Goal: Information Seeking & Learning: Learn about a topic

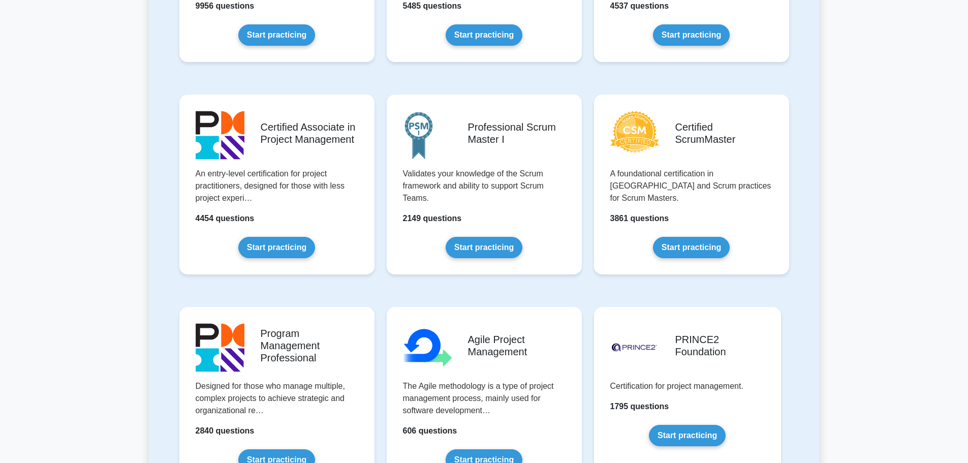
scroll to position [356, 0]
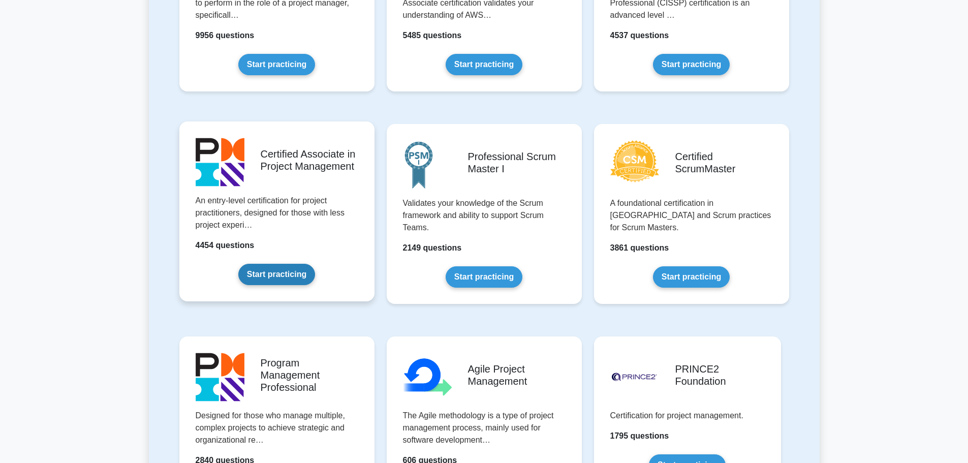
click at [278, 264] on link "Start practicing" at bounding box center [276, 274] width 77 height 21
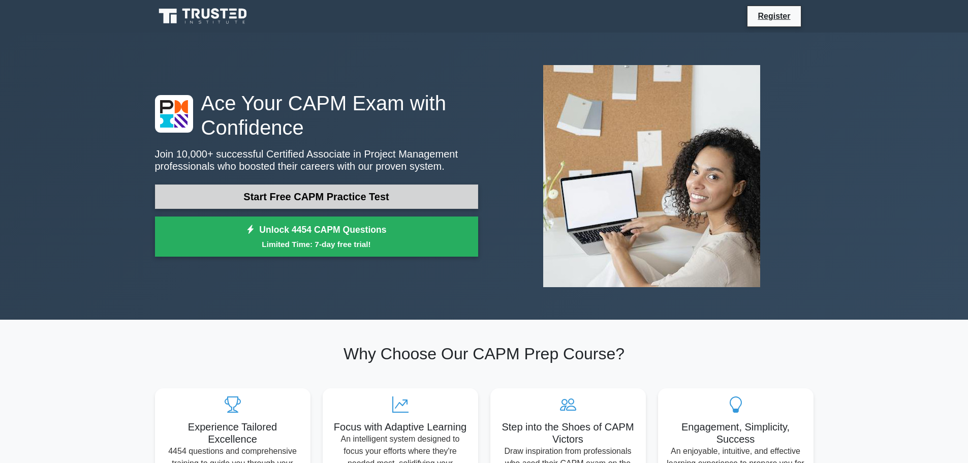
click at [347, 193] on link "Start Free CAPM Practice Test" at bounding box center [316, 196] width 323 height 24
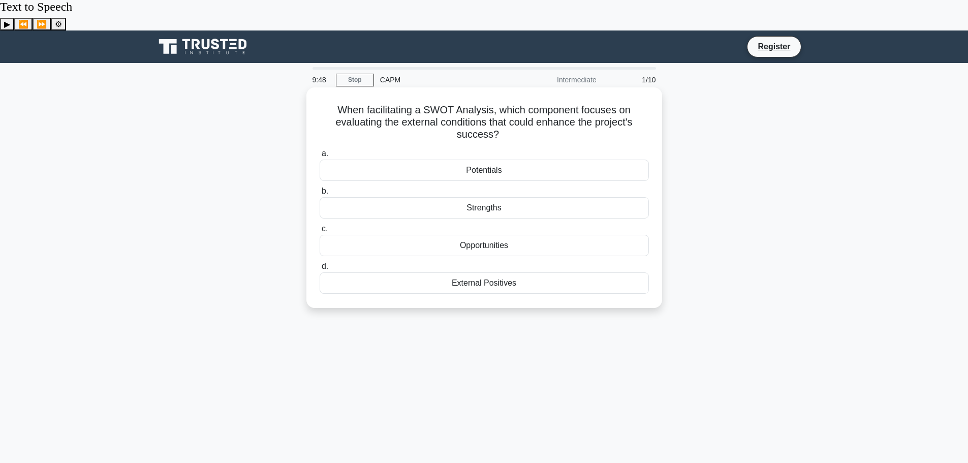
click at [525, 235] on div "Opportunities" at bounding box center [484, 245] width 329 height 21
click at [320, 226] on input "c. Opportunities" at bounding box center [320, 229] width 0 height 7
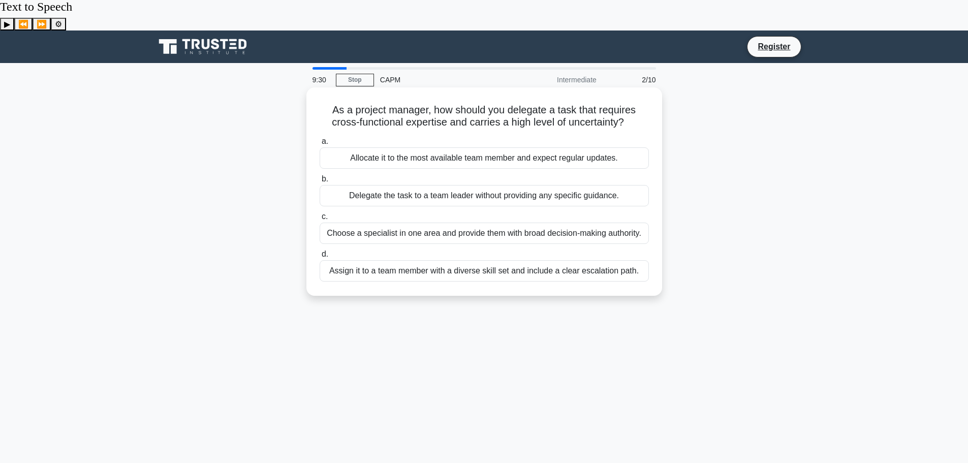
click at [518, 215] on div "a. Allocate it to the most available team member and expect regular updates. b.…" at bounding box center [483, 208] width 341 height 150
click at [542, 260] on div "Assign it to a team member with a diverse skill set and include a clear escalat…" at bounding box center [484, 270] width 329 height 21
click at [320, 251] on input "d. Assign it to a team member with a diverse skill set and include a clear esca…" at bounding box center [320, 254] width 0 height 7
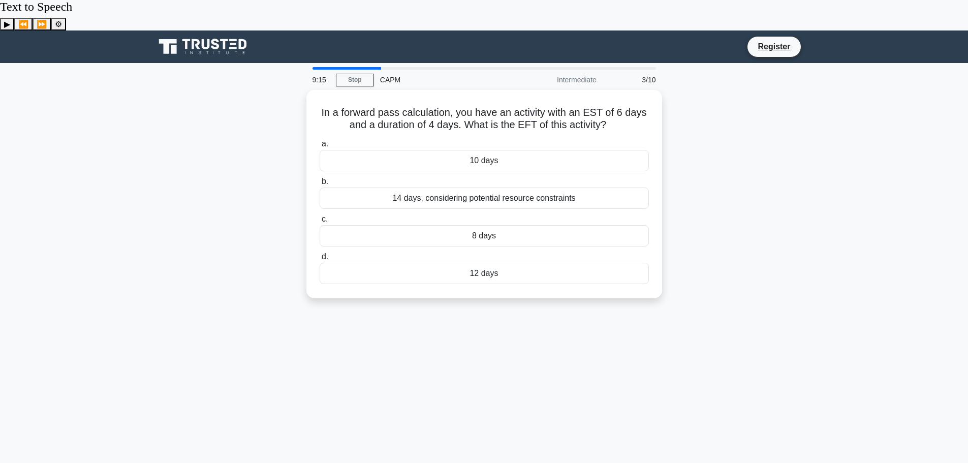
click at [730, 307] on div "9:15 Stop CAPM Intermediate 3/10 In a forward pass calculation, you have an act…" at bounding box center [484, 321] width 671 height 508
click at [565, 147] on div "10 days" at bounding box center [484, 157] width 329 height 21
click at [320, 138] on input "a. 10 days" at bounding box center [320, 141] width 0 height 7
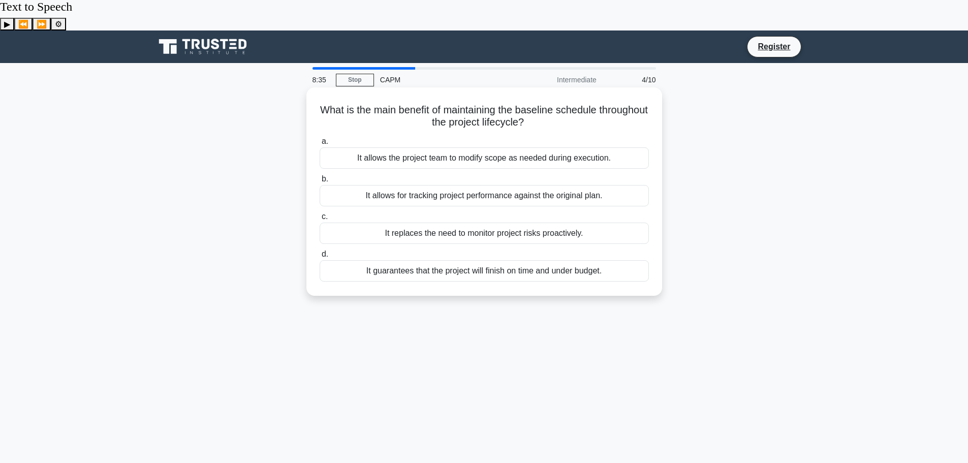
click at [501, 185] on div "It allows for tracking project performance against the original plan." at bounding box center [484, 195] width 329 height 21
click at [320, 176] on input "b. It allows for tracking project performance against the original plan." at bounding box center [320, 179] width 0 height 7
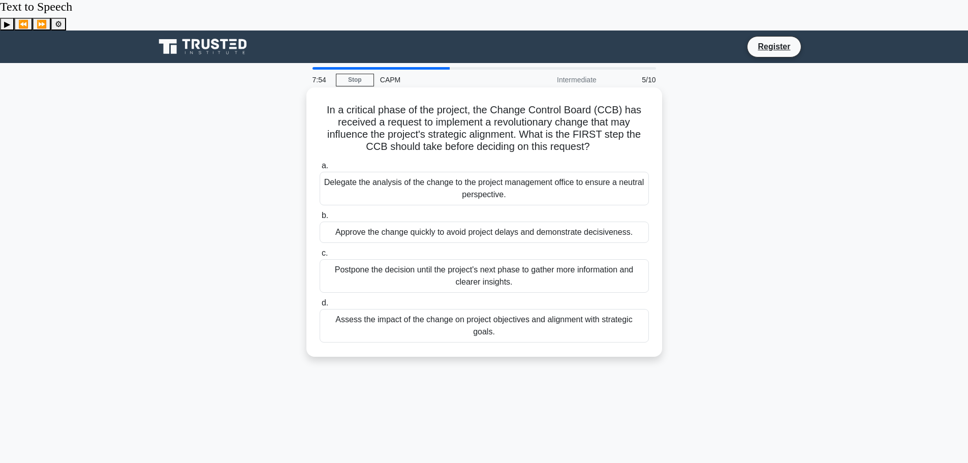
click at [441, 309] on div "Assess the impact of the change on project objectives and alignment with strate…" at bounding box center [484, 326] width 329 height 34
click at [320, 300] on input "d. Assess the impact of the change on project objectives and alignment with str…" at bounding box center [320, 303] width 0 height 7
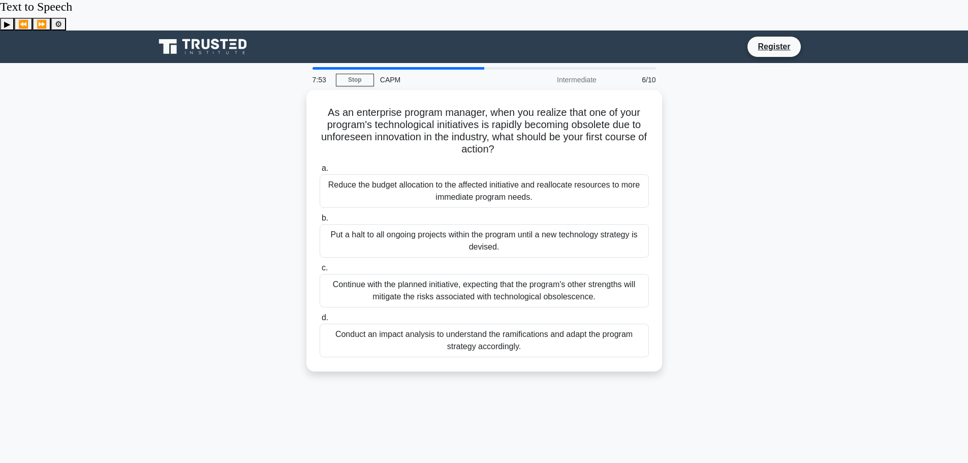
click at [763, 237] on div "As an enterprise program manager, when you realize that one of your program's t…" at bounding box center [484, 237] width 671 height 294
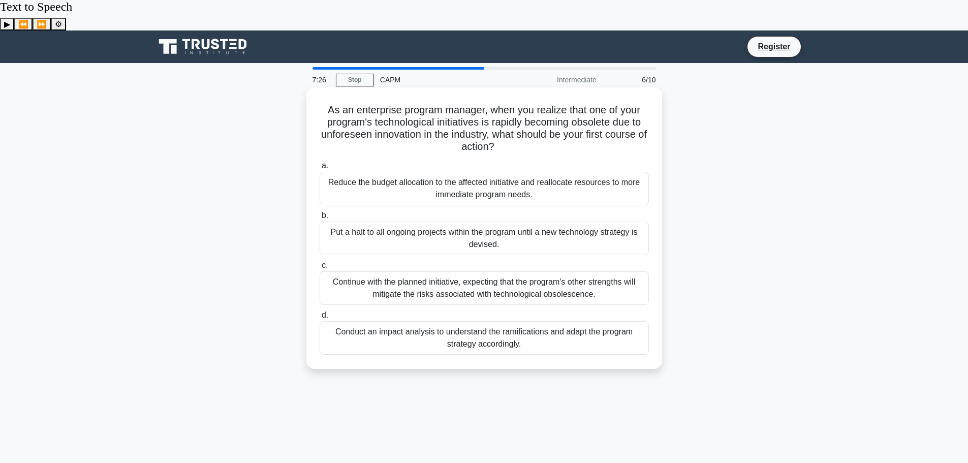
click at [570, 321] on div "Conduct an impact analysis to understand the ramifications and adapt the progra…" at bounding box center [484, 338] width 329 height 34
click at [320, 313] on input "d. Conduct an impact analysis to understand the ramifications and adapt the pro…" at bounding box center [320, 315] width 0 height 7
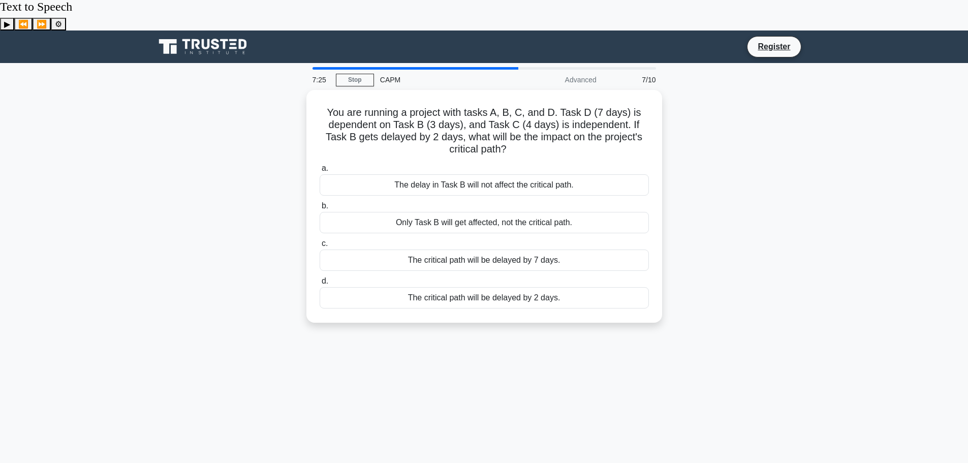
click at [455, 375] on div "7:25 Stop CAPM Advanced 7/10 You are running a project with tasks A, B, C, and …" at bounding box center [484, 321] width 671 height 508
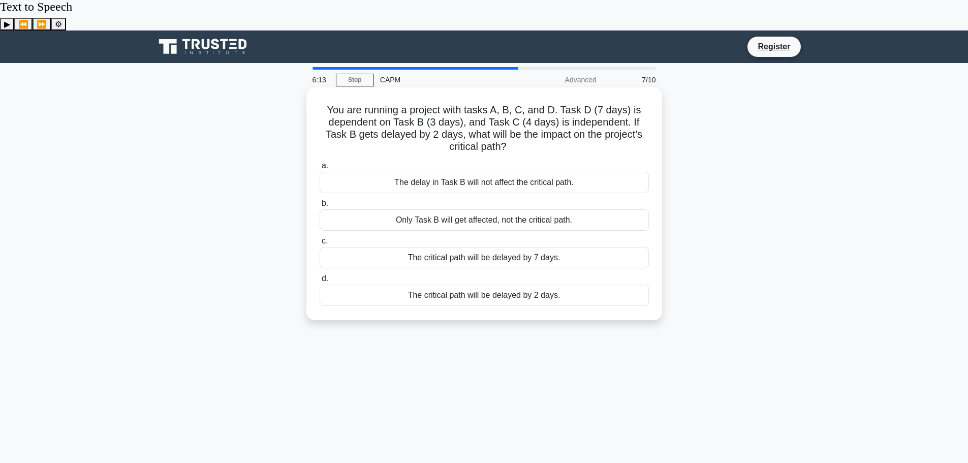
click at [497, 284] on div "The critical path will be delayed by 2 days." at bounding box center [484, 294] width 329 height 21
click at [320, 275] on input "d. The critical path will be delayed by 2 days." at bounding box center [320, 278] width 0 height 7
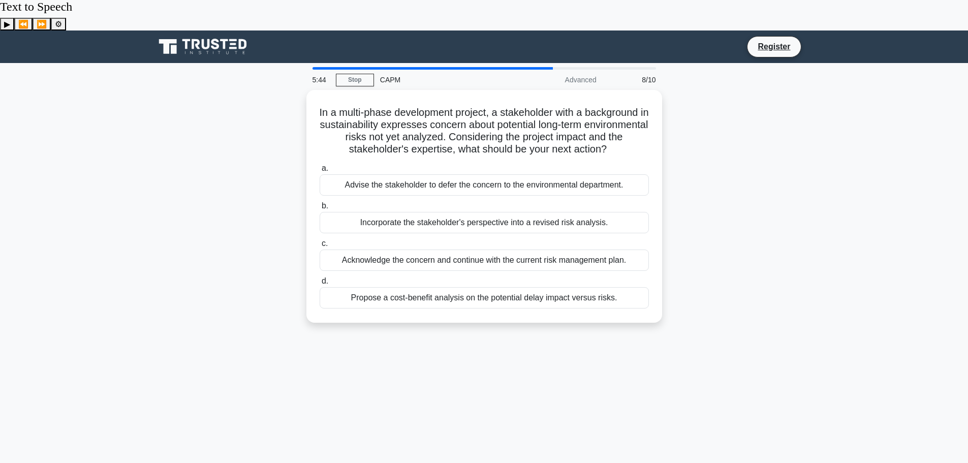
click at [761, 220] on div "In a multi-phase development project, a stakeholder with a background in sustai…" at bounding box center [484, 212] width 671 height 245
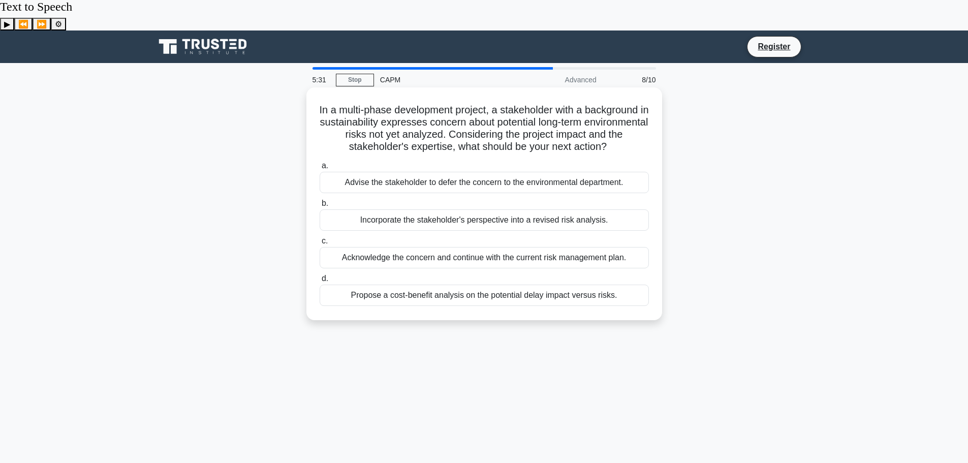
click at [558, 284] on div "Propose a cost-benefit analysis on the potential delay impact versus risks." at bounding box center [484, 294] width 329 height 21
click at [320, 275] on input "d. Propose a cost-benefit analysis on the potential delay impact versus risks." at bounding box center [320, 278] width 0 height 7
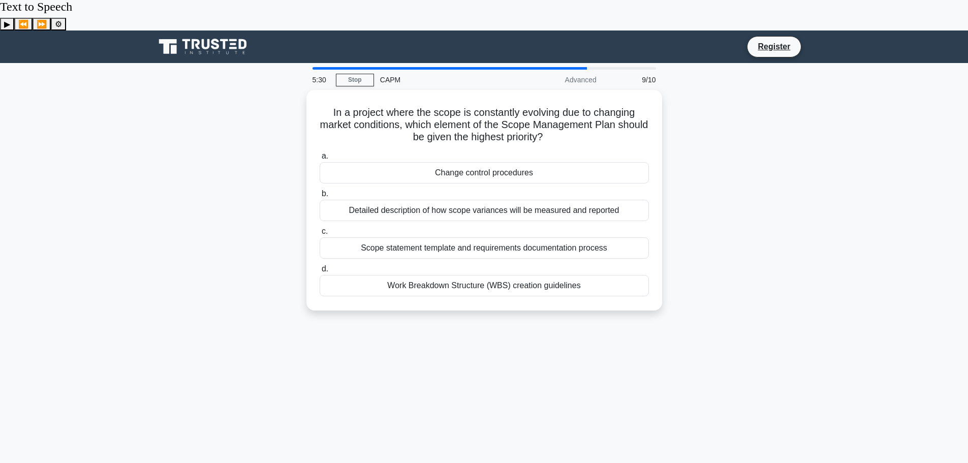
click at [663, 353] on div "5:30 Stop CAPM Advanced 9/10 In a project where the scope is constantly evolvin…" at bounding box center [484, 321] width 671 height 508
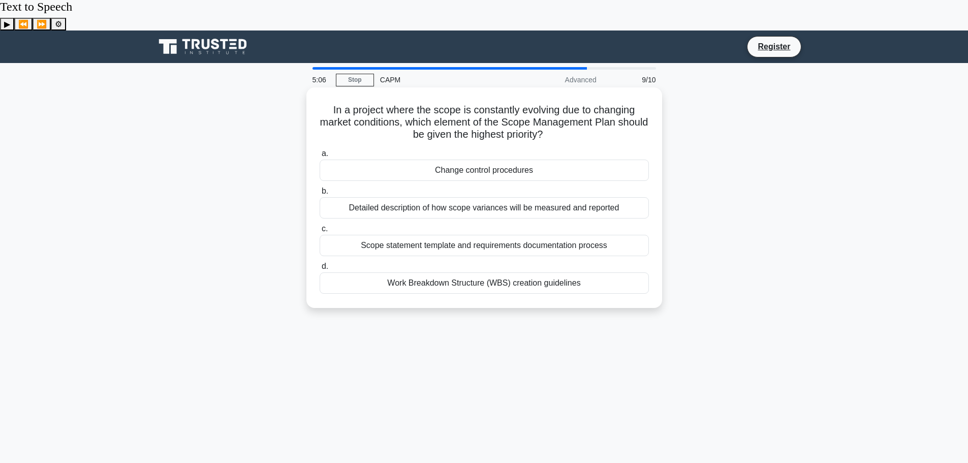
click at [496, 159] on div "Change control procedures" at bounding box center [484, 169] width 329 height 21
click at [320, 150] on input "a. Change control procedures" at bounding box center [320, 153] width 0 height 7
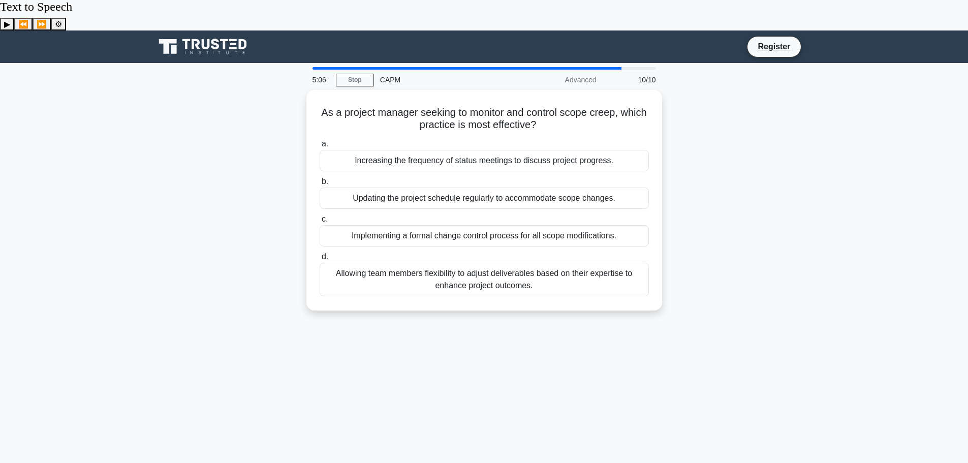
click at [889, 168] on main "5:06 Stop CAPM Advanced 10/10 As a project manager seeking to monitor and contr…" at bounding box center [484, 321] width 968 height 516
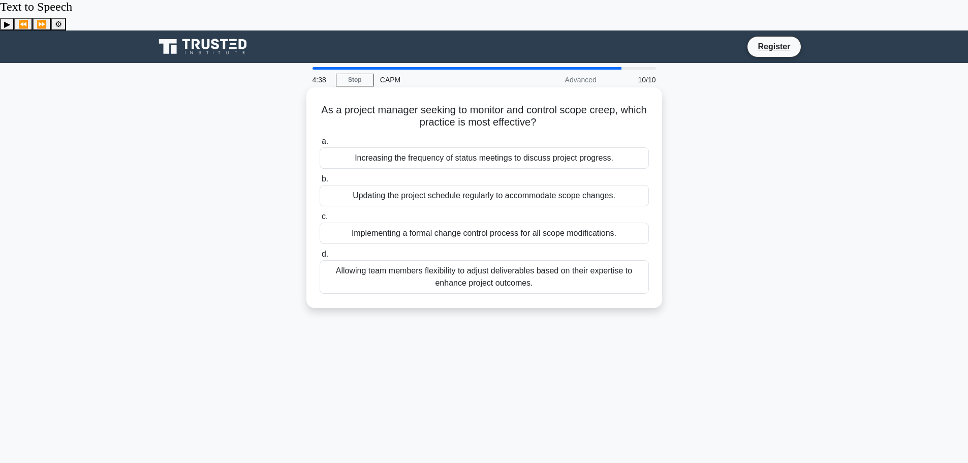
click at [572, 222] on div "Implementing a formal change control process for all scope modifications." at bounding box center [484, 232] width 329 height 21
click at [320, 213] on input "c. Implementing a formal change control process for all scope modifications." at bounding box center [320, 216] width 0 height 7
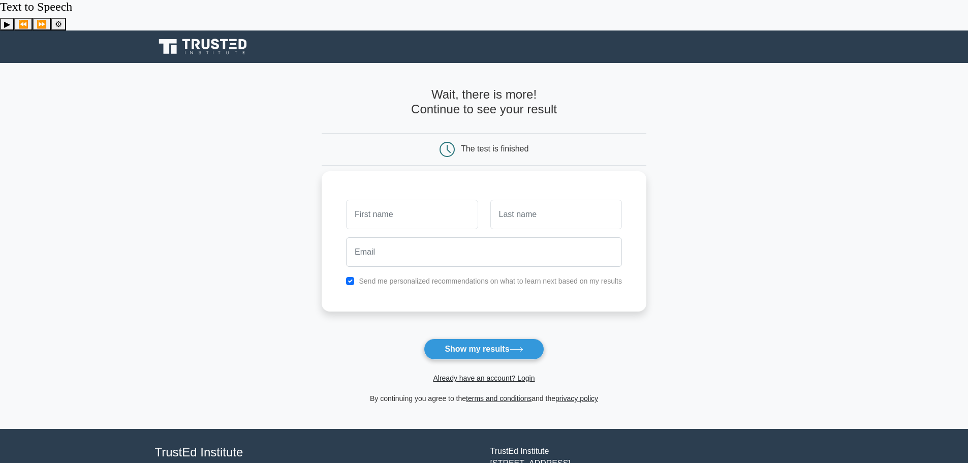
click at [364, 277] on label "Send me personalized recommendations on what to learn next based on my results" at bounding box center [490, 281] width 263 height 8
click at [354, 277] on input "checkbox" at bounding box center [350, 281] width 8 height 8
checkbox input "false"
click at [401, 200] on input "text" at bounding box center [412, 214] width 132 height 29
type input "stu"
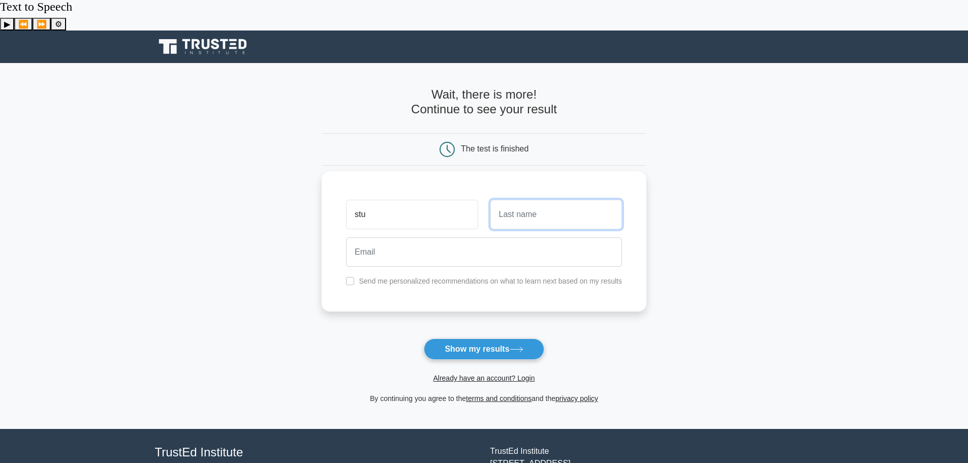
click at [507, 200] on input "text" at bounding box center [556, 214] width 132 height 29
type input "rage"
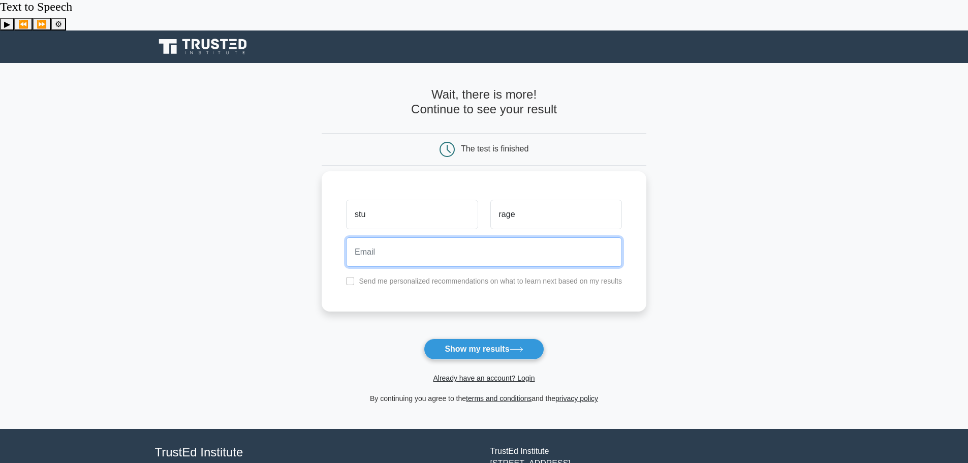
drag, startPoint x: 506, startPoint y: 234, endPoint x: 512, endPoint y: 215, distance: 19.8
click at [505, 237] on input "email" at bounding box center [484, 251] width 276 height 29
type input "[EMAIL_ADDRESS][DOMAIN_NAME]"
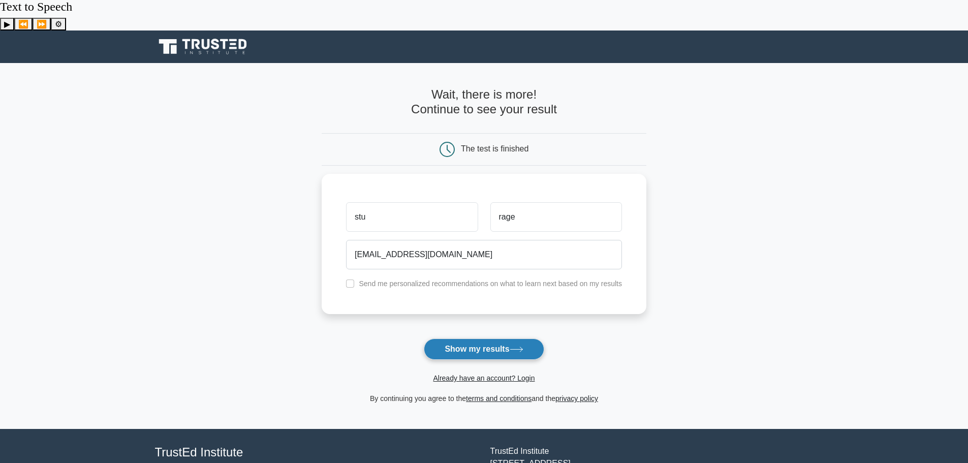
click at [494, 338] on button "Show my results" at bounding box center [484, 348] width 120 height 21
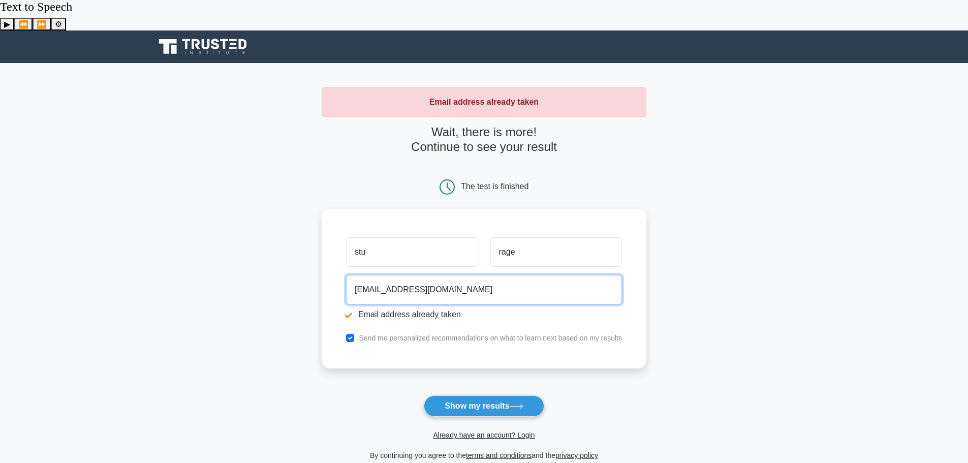
click at [465, 275] on input "[EMAIL_ADDRESS][DOMAIN_NAME]" at bounding box center [484, 289] width 276 height 29
click at [347, 298] on div "stu rage sturage007@gmail.com Email address already taken Send me personalized …" at bounding box center [484, 288] width 325 height 159
click at [348, 299] on div "stu rage sturage007@gmail.com Email address already taken Send me personalized …" at bounding box center [484, 288] width 325 height 159
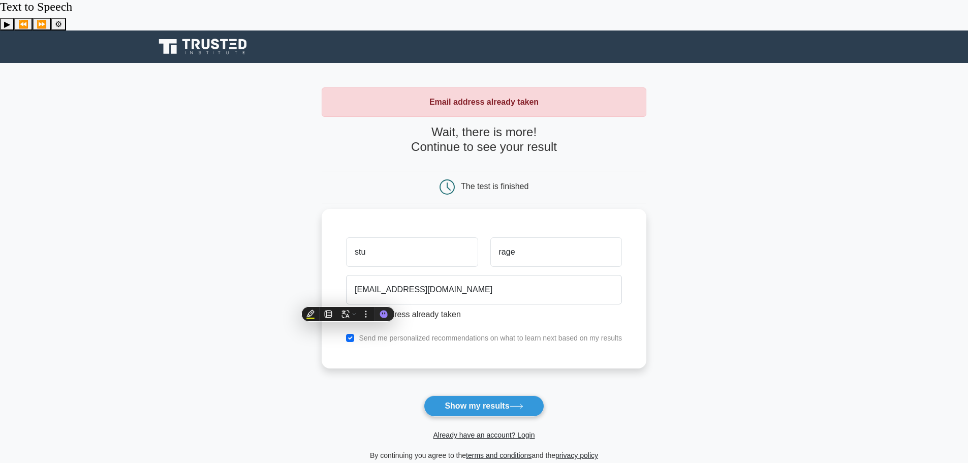
click at [483, 308] on li "Email address already taken" at bounding box center [484, 314] width 276 height 12
click at [355, 332] on div "Send me personalized recommendations on what to learn next based on my results" at bounding box center [484, 338] width 288 height 12
click at [348, 334] on input "checkbox" at bounding box center [350, 338] width 8 height 8
checkbox input "false"
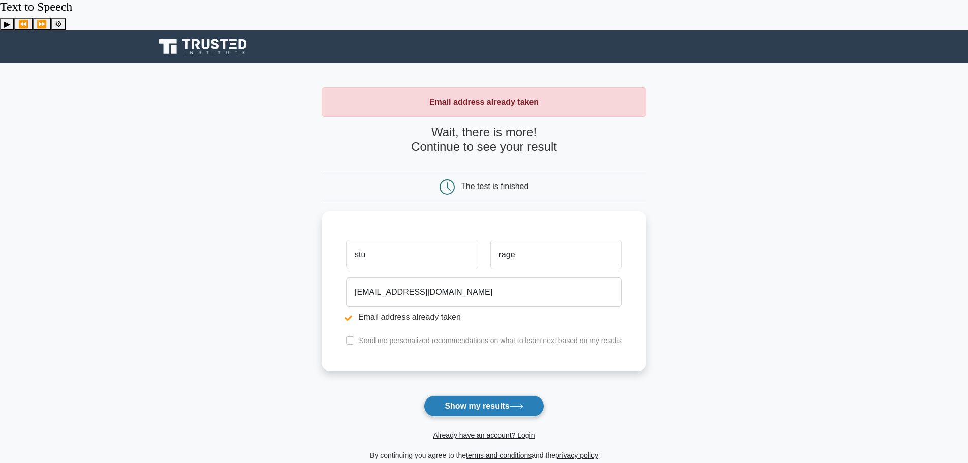
click at [504, 395] on button "Show my results" at bounding box center [484, 405] width 120 height 21
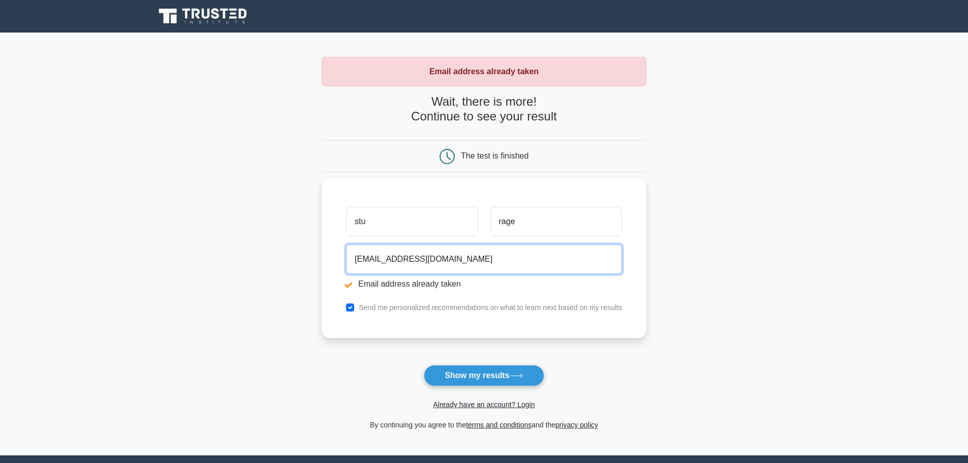
click at [456, 261] on input "[EMAIL_ADDRESS][DOMAIN_NAME]" at bounding box center [484, 258] width 276 height 29
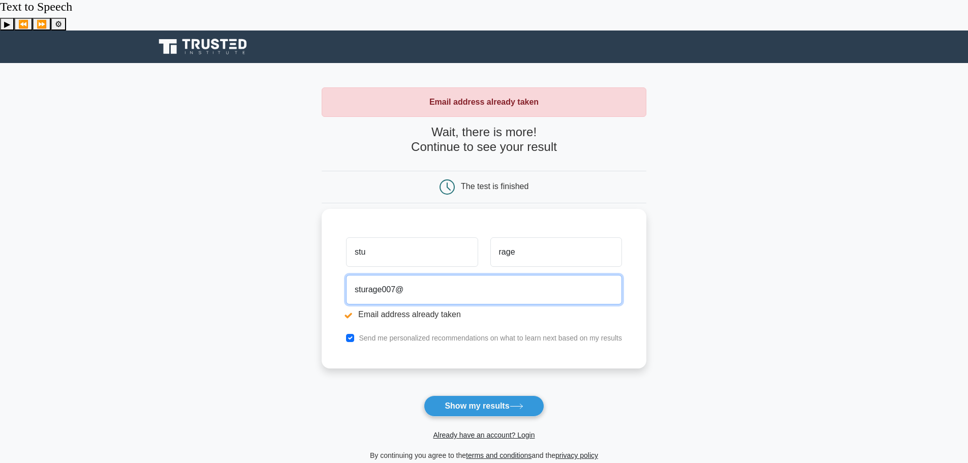
type input "sturage007"
click at [462, 275] on input "email" at bounding box center [484, 289] width 276 height 29
type input "[EMAIL_ADDRESS][DOMAIN_NAME]"
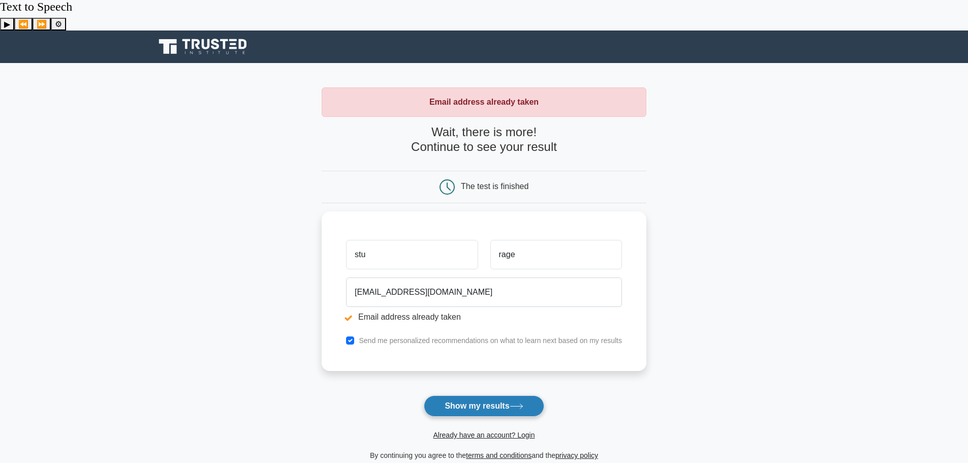
click at [497, 395] on button "Show my results" at bounding box center [484, 405] width 120 height 21
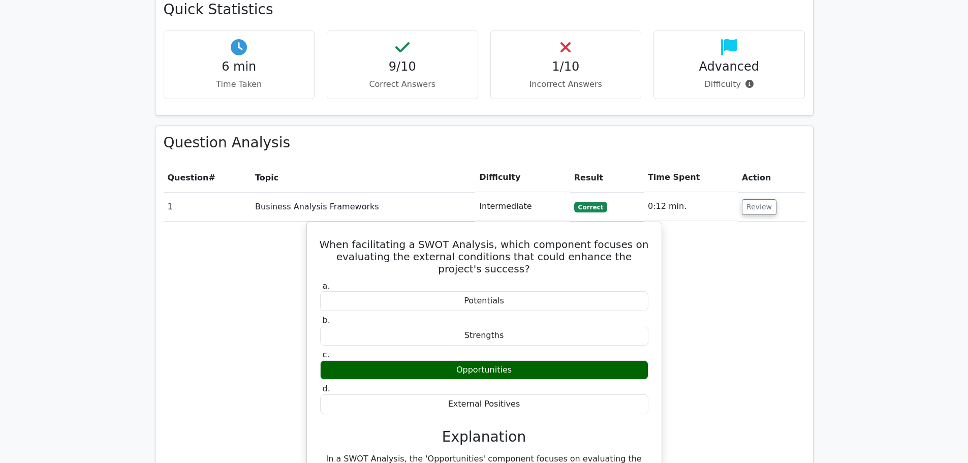
scroll to position [658, 0]
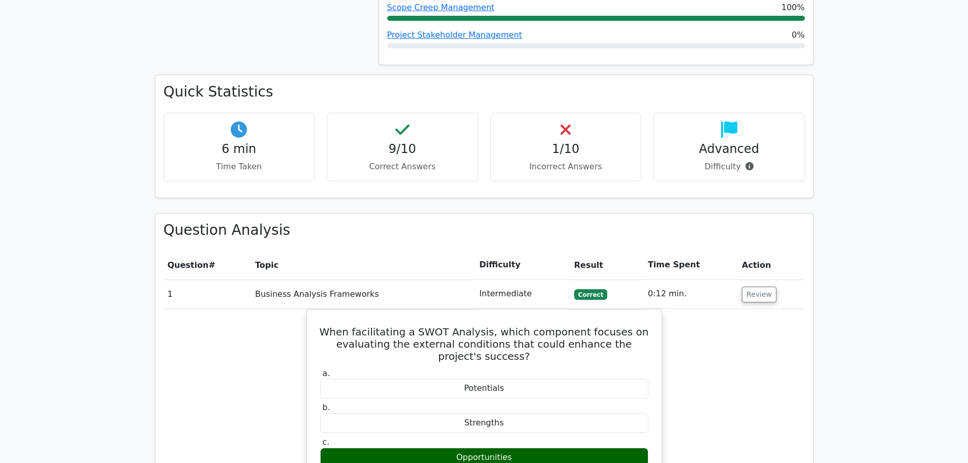
click at [559, 113] on div "1/10 Incorrect Answers" at bounding box center [565, 147] width 151 height 69
click at [392, 142] on h4 "9/10" at bounding box center [402, 149] width 134 height 15
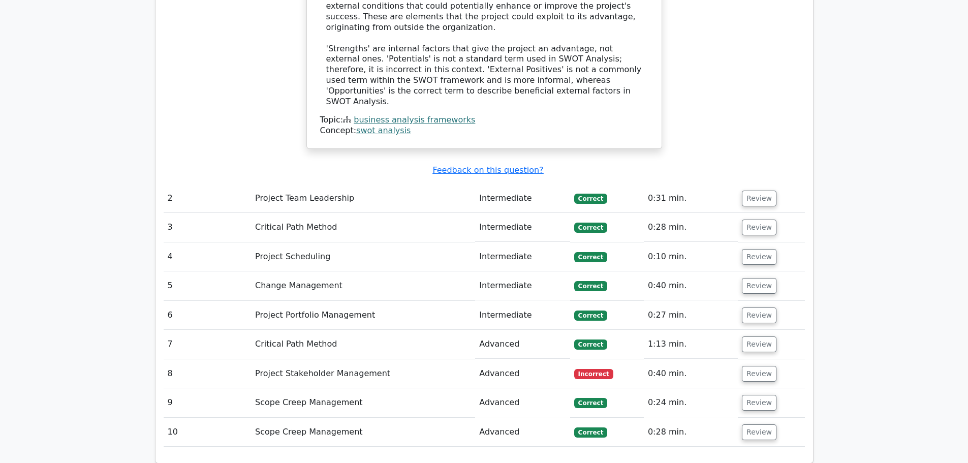
scroll to position [1251, 0]
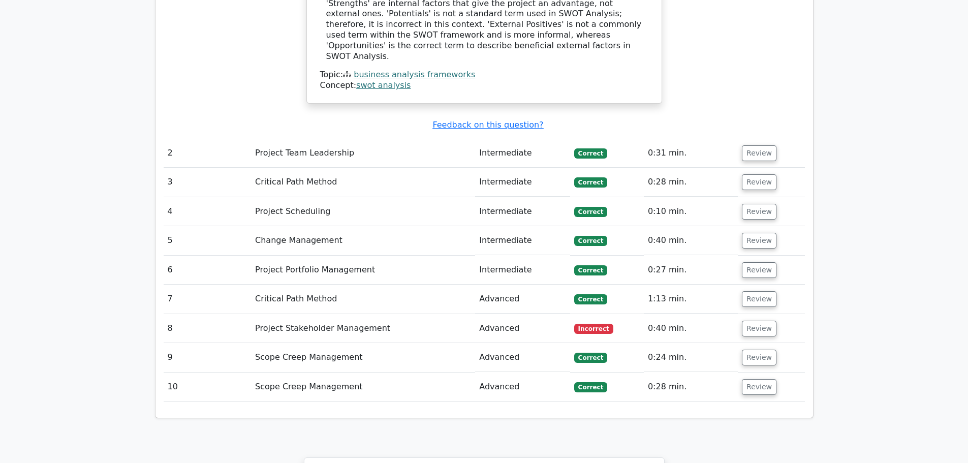
click at [507, 139] on td "Intermediate" at bounding box center [522, 153] width 95 height 29
click at [588, 148] on span "Correct" at bounding box center [590, 153] width 33 height 10
click at [770, 145] on button "Review" at bounding box center [759, 153] width 35 height 16
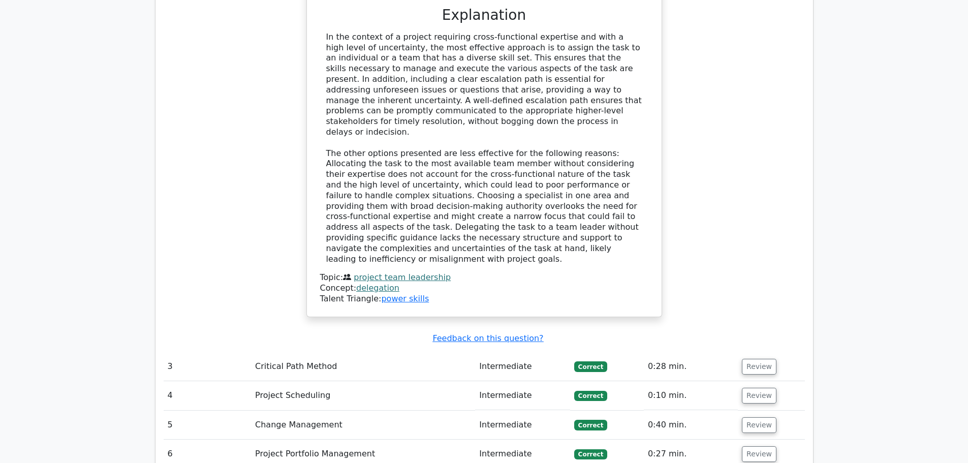
scroll to position [1725, 0]
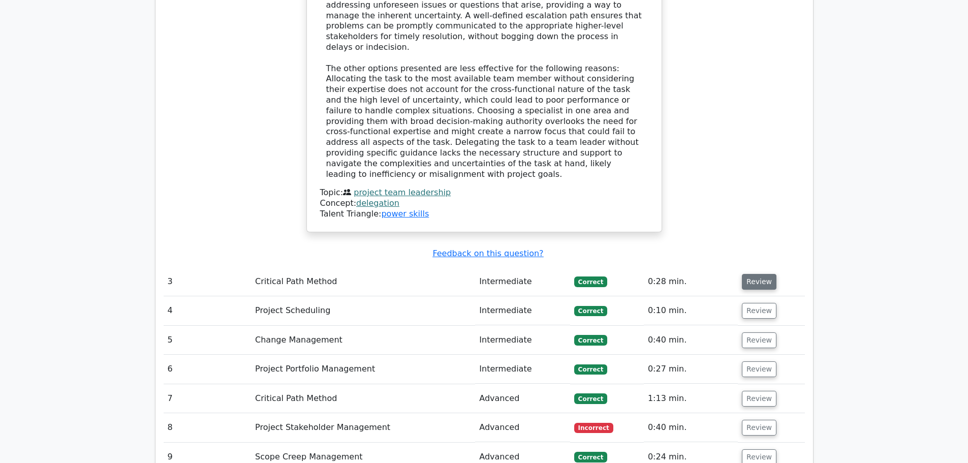
click at [760, 274] on button "Review" at bounding box center [759, 282] width 35 height 16
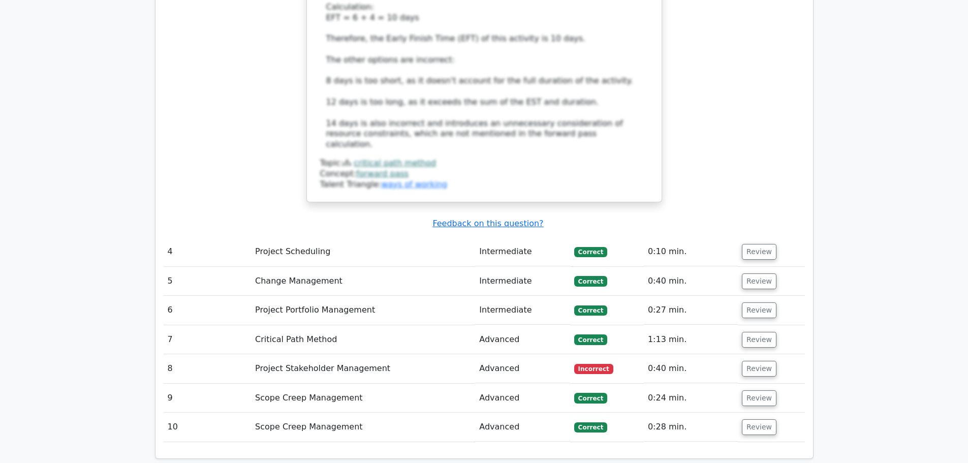
scroll to position [2436, 0]
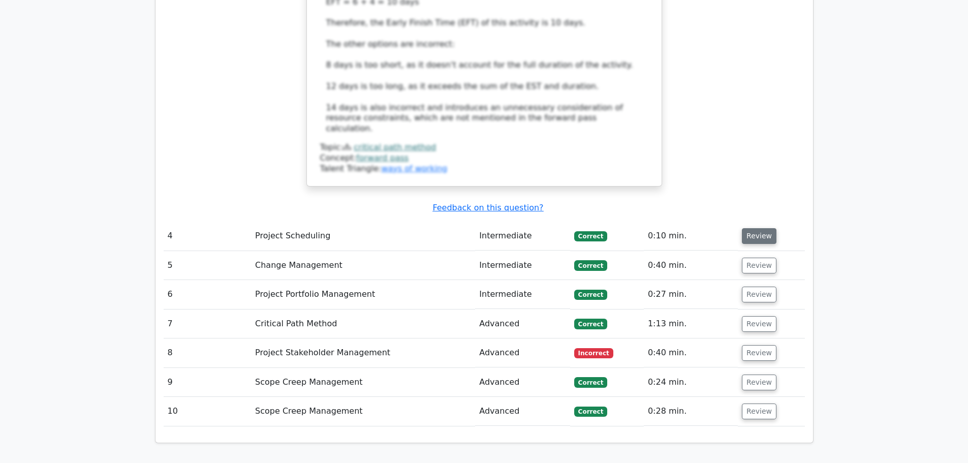
click at [761, 228] on button "Review" at bounding box center [759, 236] width 35 height 16
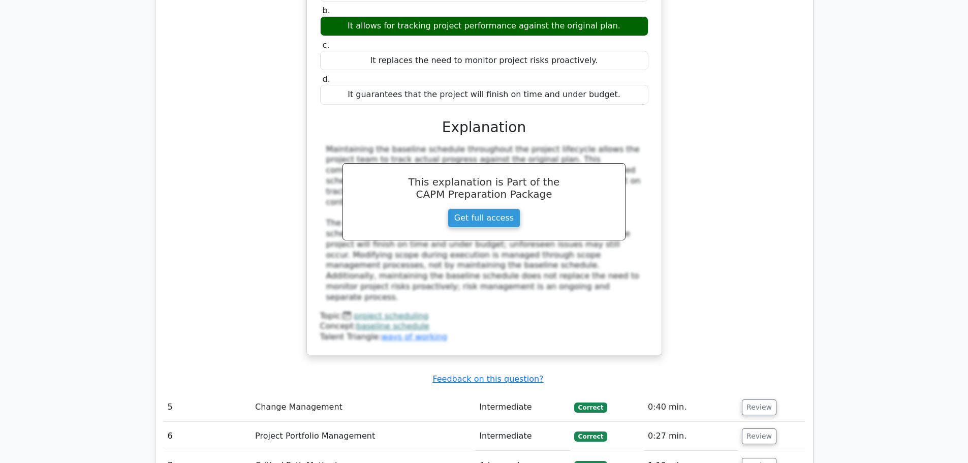
scroll to position [2791, 0]
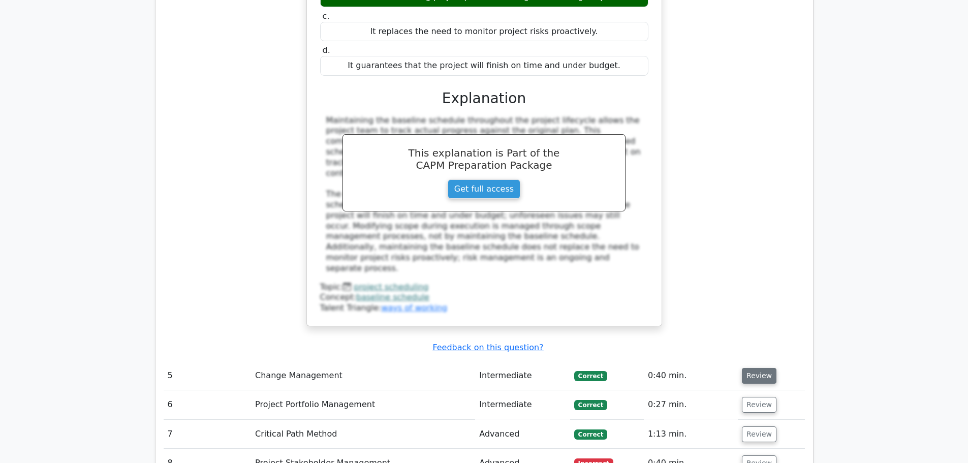
click at [753, 368] on button "Review" at bounding box center [759, 376] width 35 height 16
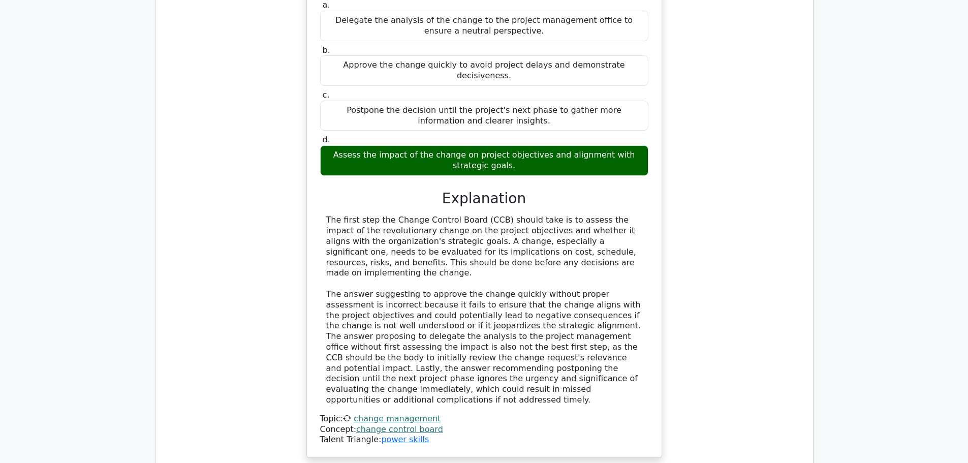
scroll to position [3266, 0]
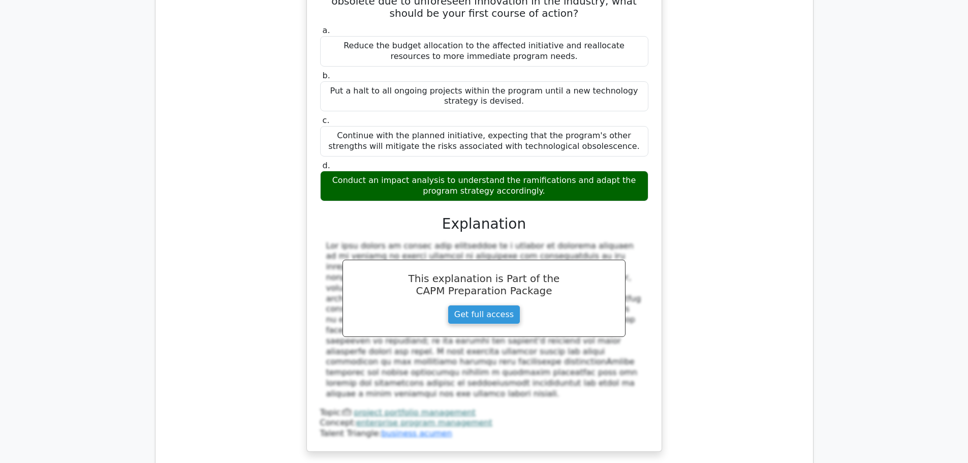
scroll to position [3858, 0]
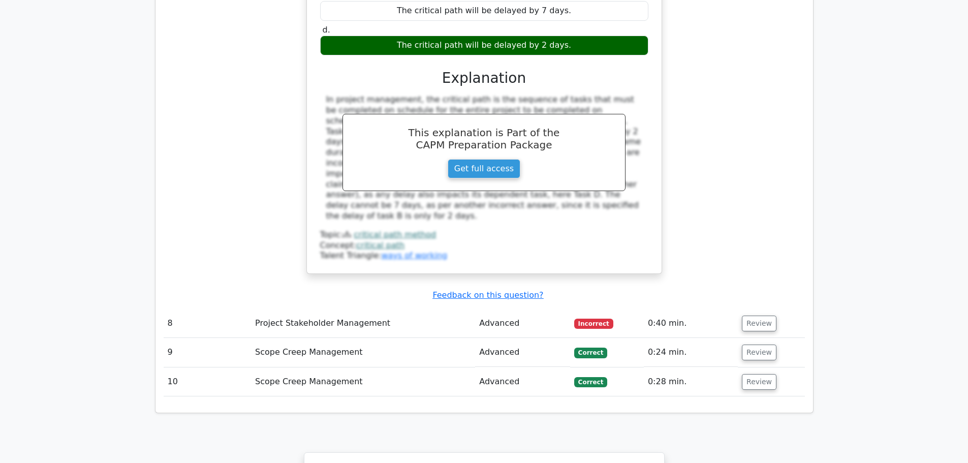
scroll to position [4298, 0]
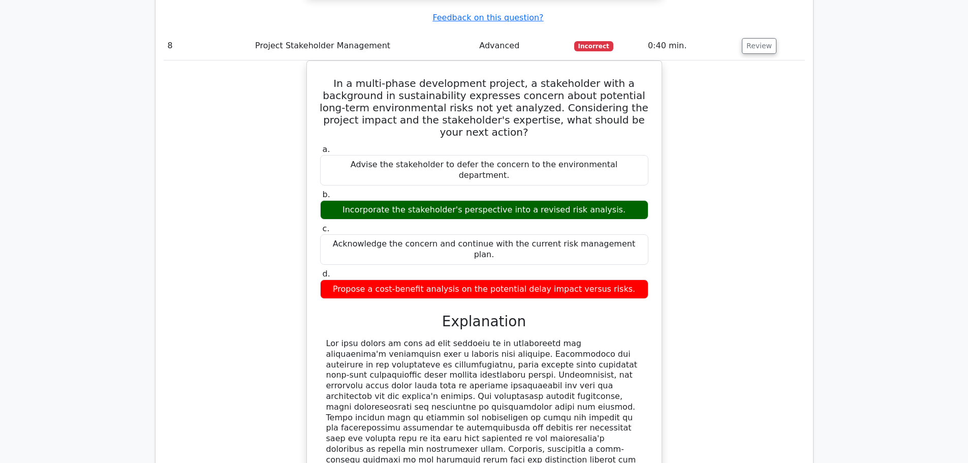
scroll to position [4772, 0]
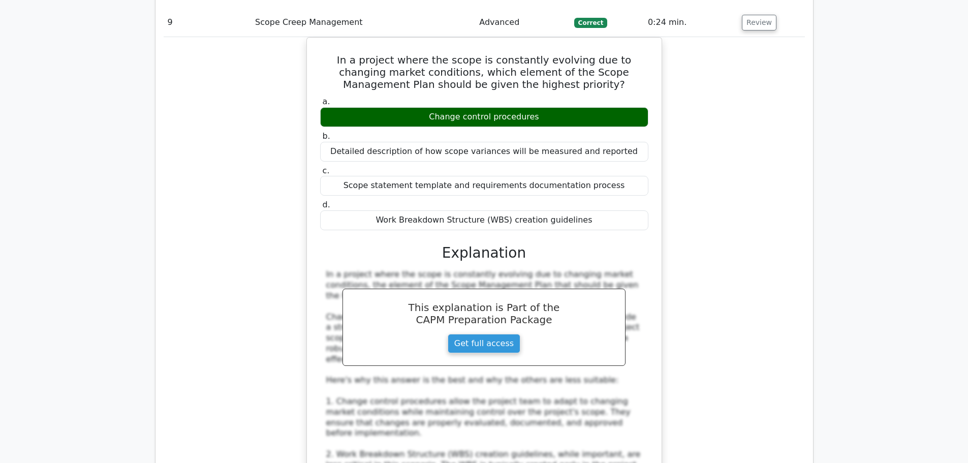
scroll to position [5365, 0]
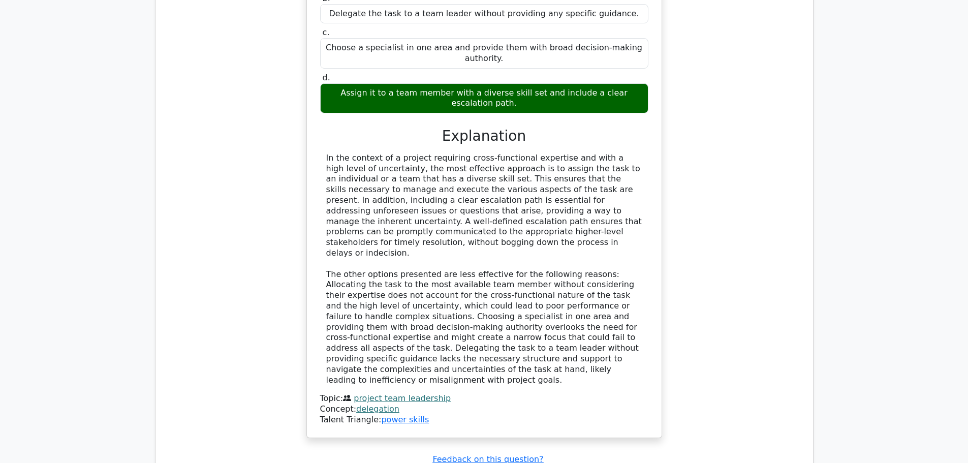
scroll to position [0, 0]
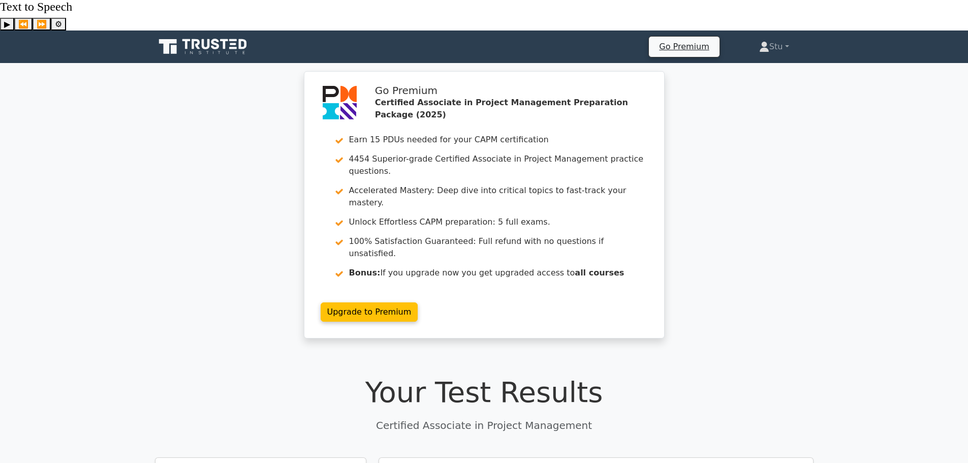
drag, startPoint x: 842, startPoint y: 390, endPoint x: 851, endPoint y: 67, distance: 323.2
